Goal: Transaction & Acquisition: Purchase product/service

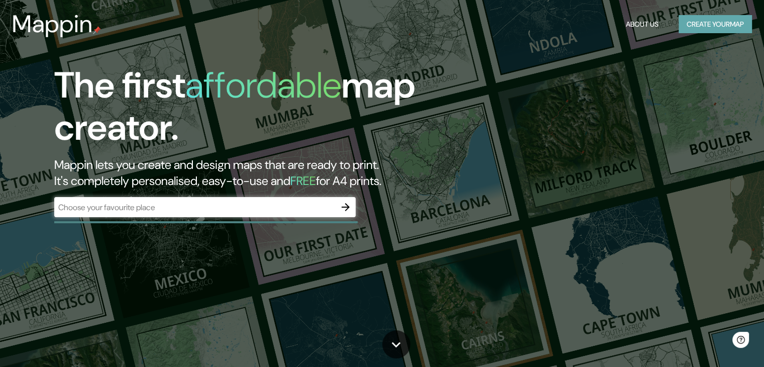
click at [719, 27] on button "Create your map" at bounding box center [715, 24] width 73 height 19
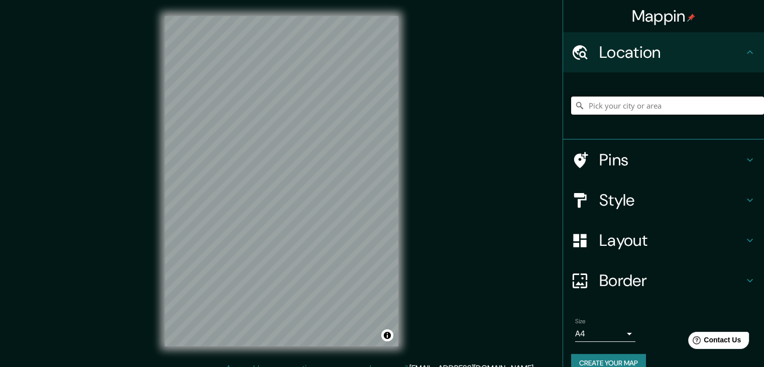
click at [625, 101] on input "Pick your city or area" at bounding box center [667, 105] width 193 height 18
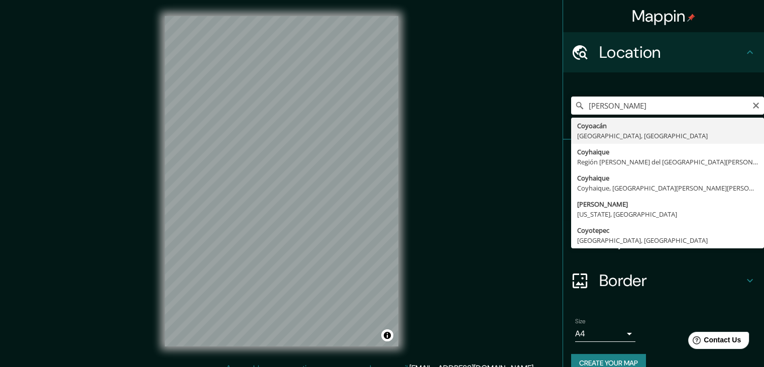
type input "Coyoacán, [GEOGRAPHIC_DATA], [GEOGRAPHIC_DATA]"
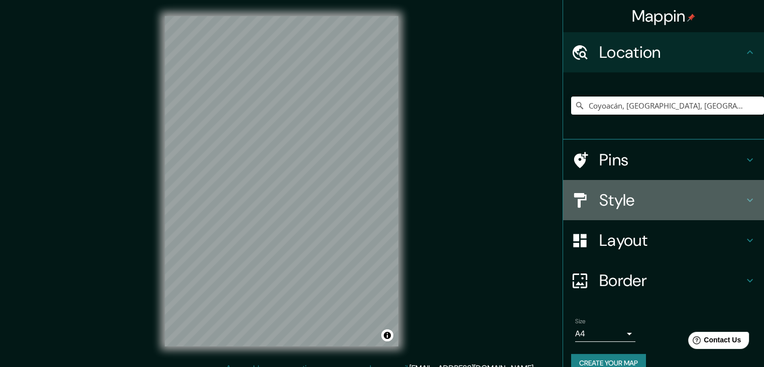
click at [721, 195] on h4 "Style" at bounding box center [671, 200] width 145 height 20
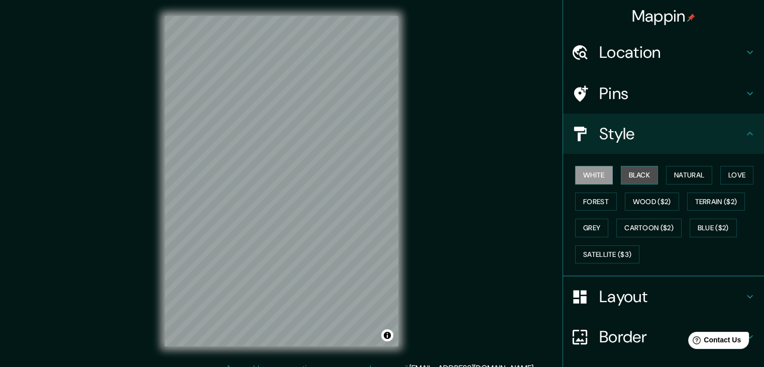
click at [643, 175] on button "Black" at bounding box center [640, 175] width 38 height 19
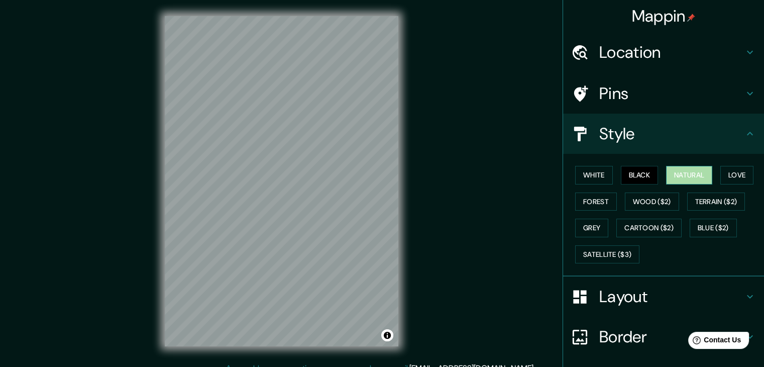
click at [684, 172] on button "Natural" at bounding box center [689, 175] width 46 height 19
click at [723, 171] on button "Love" at bounding box center [736, 175] width 33 height 19
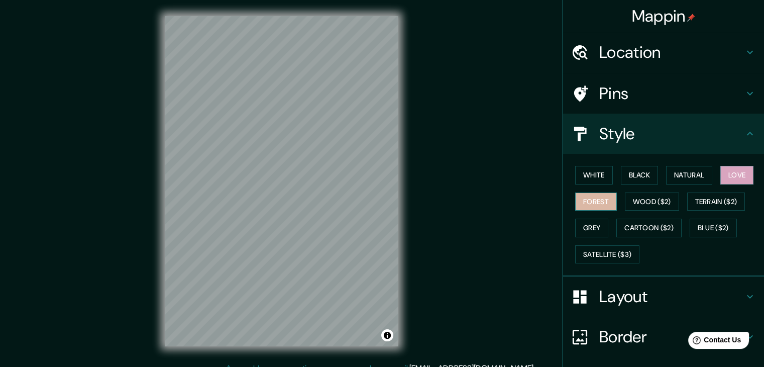
click at [597, 197] on button "Forest" at bounding box center [596, 201] width 42 height 19
click at [637, 201] on button "Wood ($2)" at bounding box center [652, 201] width 54 height 19
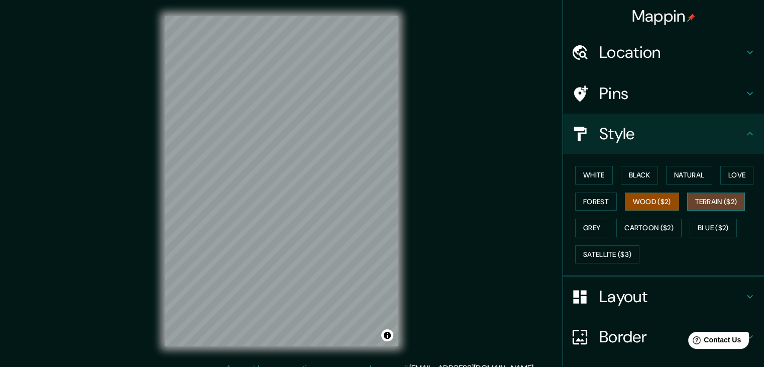
click at [698, 196] on button "Terrain ($2)" at bounding box center [716, 201] width 58 height 19
click at [599, 222] on button "Grey" at bounding box center [591, 228] width 33 height 19
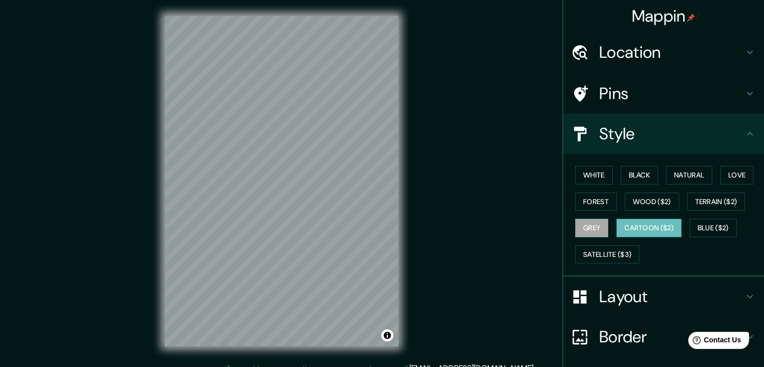
click at [629, 226] on button "Cartoon ($2)" at bounding box center [648, 228] width 65 height 19
click at [700, 230] on button "Blue ($2)" at bounding box center [713, 228] width 47 height 19
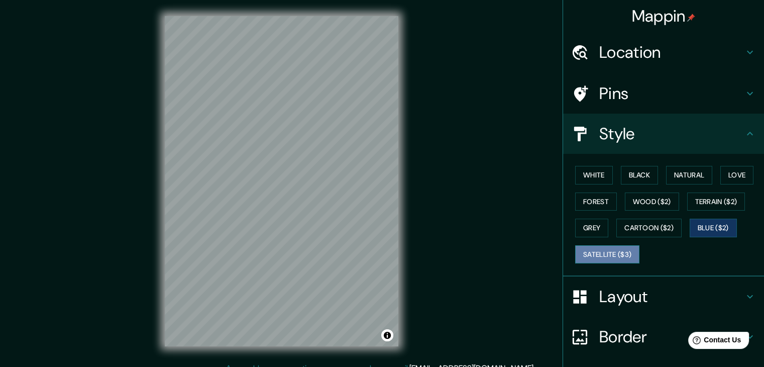
click at [611, 251] on button "Satellite ($3)" at bounding box center [607, 254] width 64 height 19
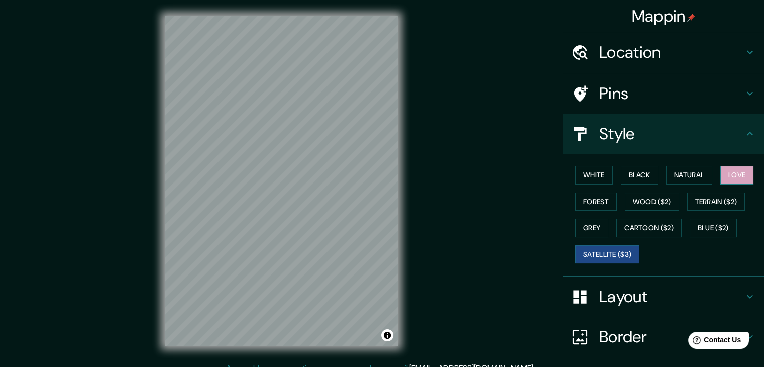
click at [729, 177] on button "Love" at bounding box center [736, 175] width 33 height 19
click at [623, 175] on button "Black" at bounding box center [640, 175] width 38 height 19
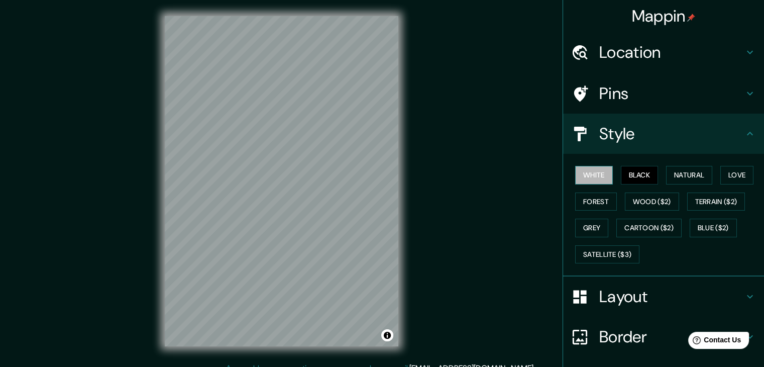
click at [597, 173] on button "White" at bounding box center [594, 175] width 38 height 19
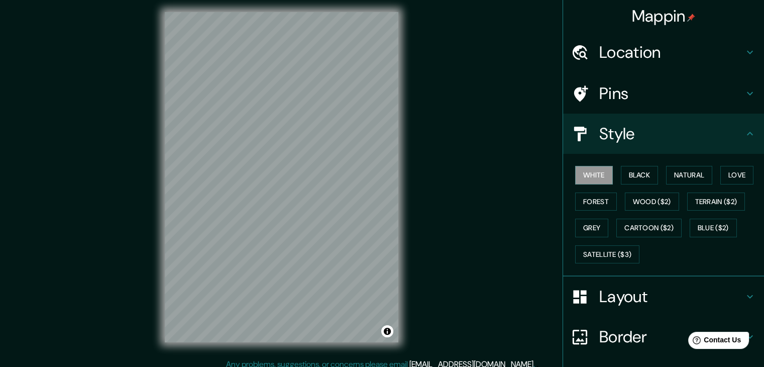
scroll to position [12, 0]
